Goal: Navigation & Orientation: Find specific page/section

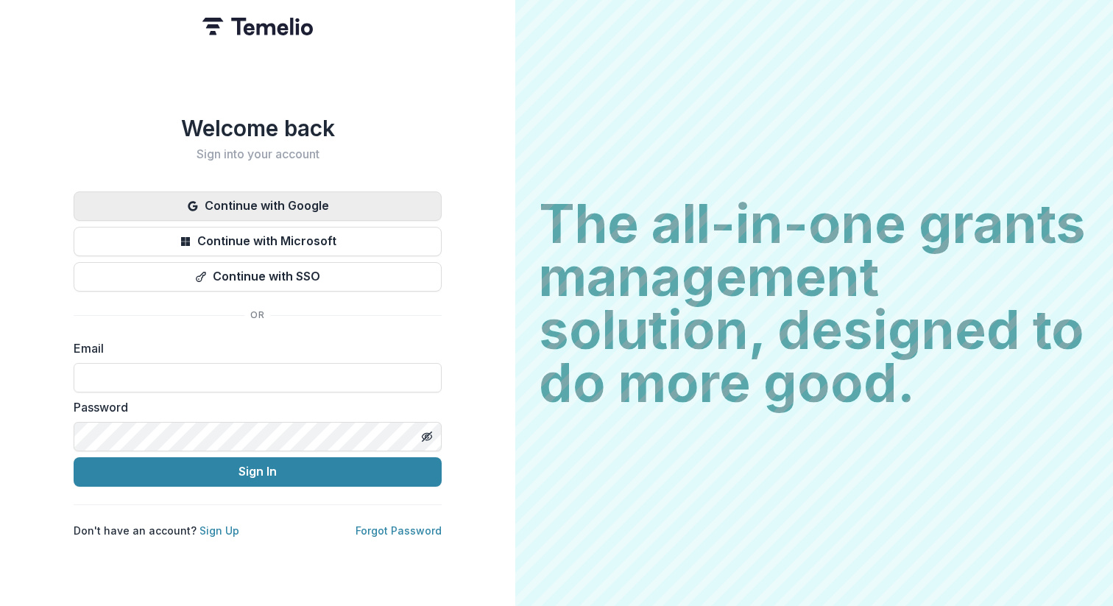
click at [279, 202] on button "Continue with Google" at bounding box center [258, 205] width 368 height 29
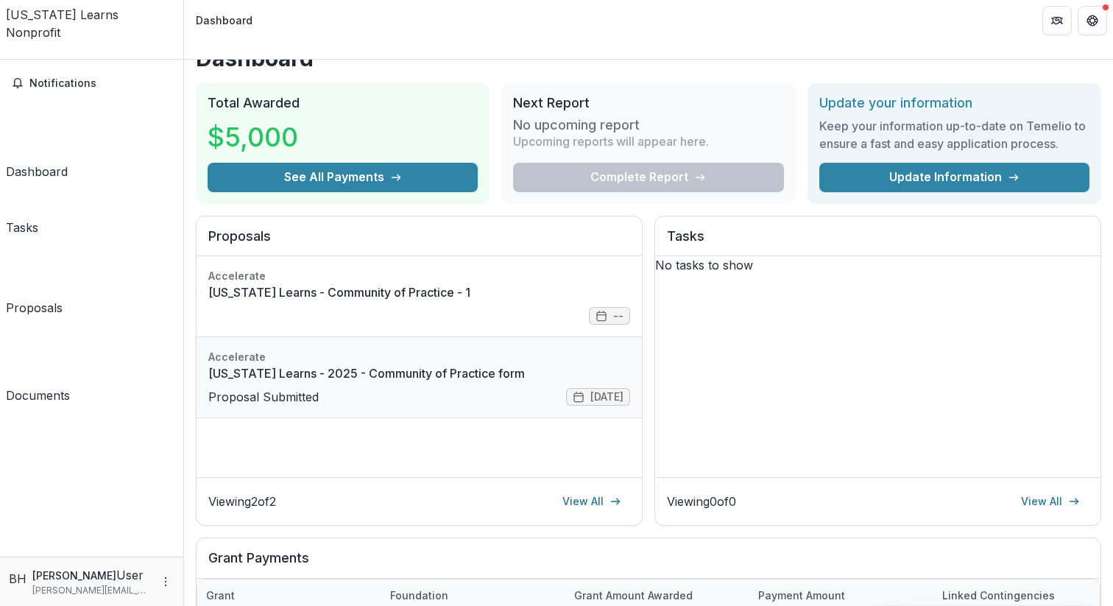
scroll to position [40, 0]
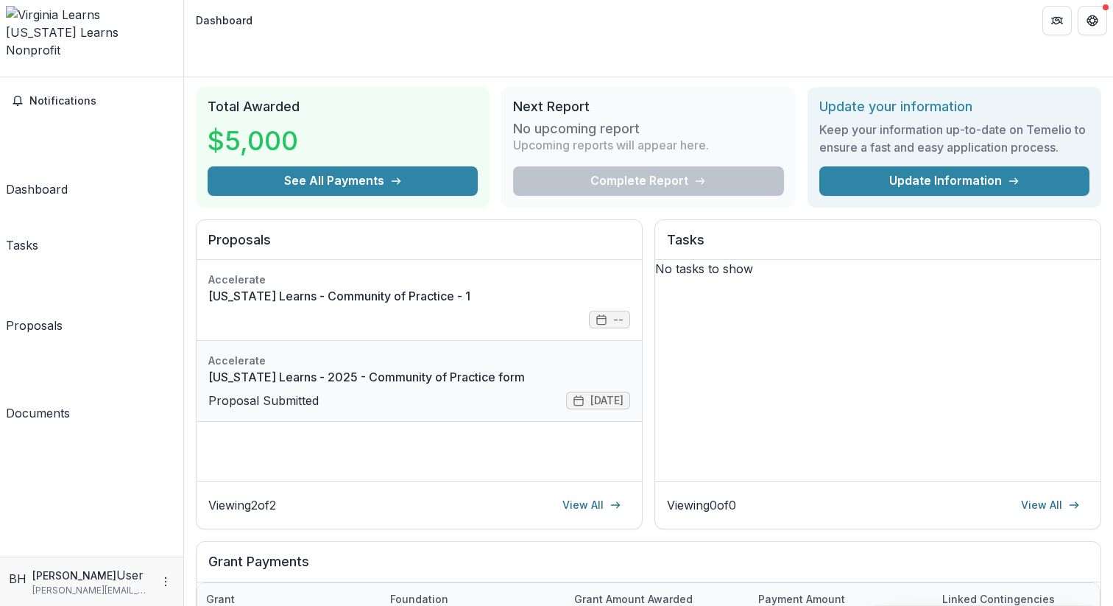
click at [403, 368] on link "[US_STATE] Learns - 2025 - Community of Practice form" at bounding box center [419, 377] width 422 height 18
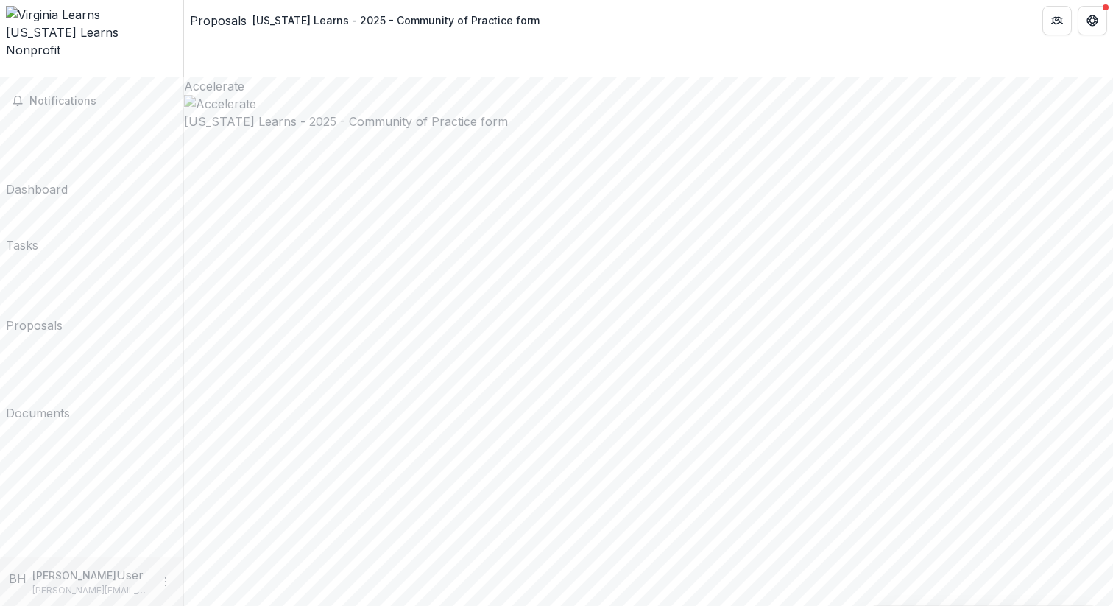
click at [38, 236] on div "Tasks" at bounding box center [22, 245] width 32 height 18
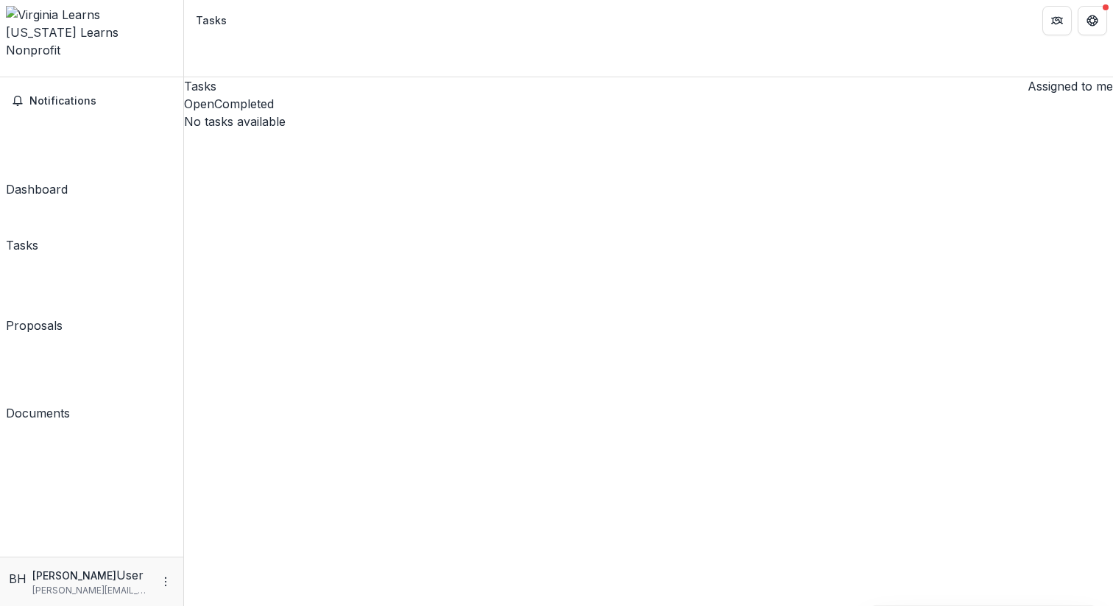
click at [58, 180] on div "Dashboard" at bounding box center [37, 189] width 62 height 18
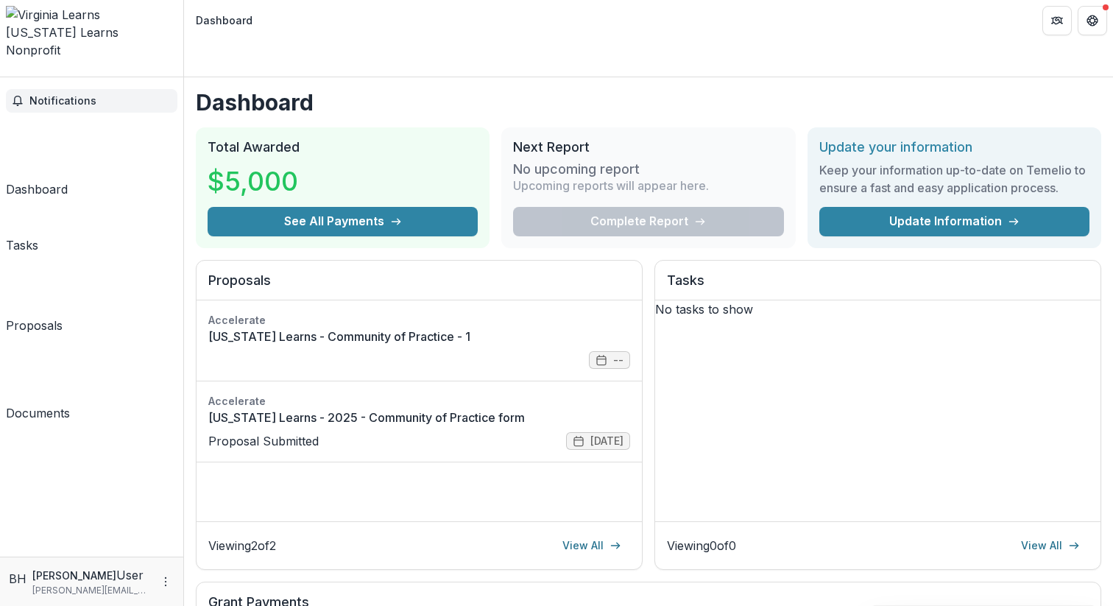
click at [66, 95] on span "Notifications" at bounding box center [100, 101] width 142 height 13
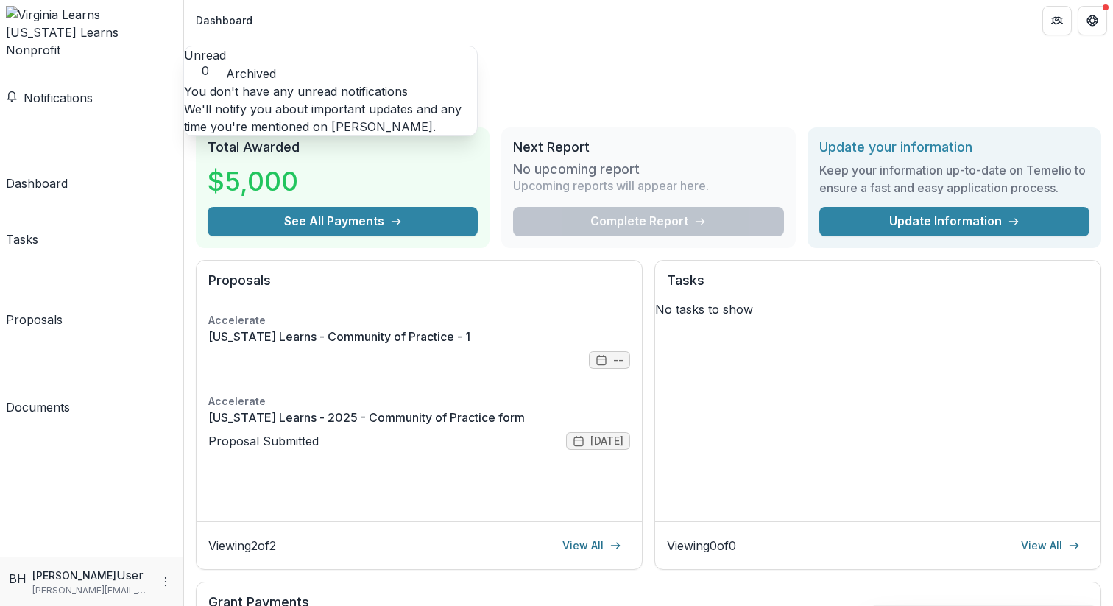
click at [54, 91] on span "Notifications" at bounding box center [58, 98] width 69 height 15
